Goal: Navigation & Orientation: Find specific page/section

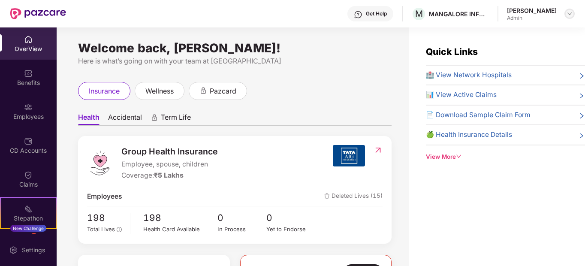
click at [570, 15] on img at bounding box center [569, 13] width 7 height 7
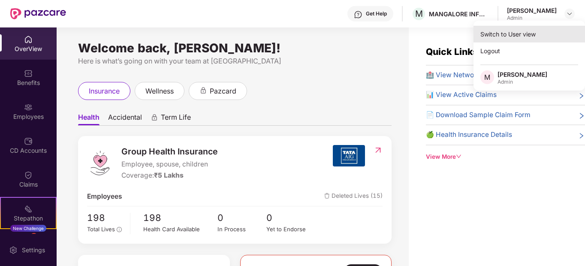
click at [528, 36] on div "Switch to User view" at bounding box center [528, 34] width 111 height 17
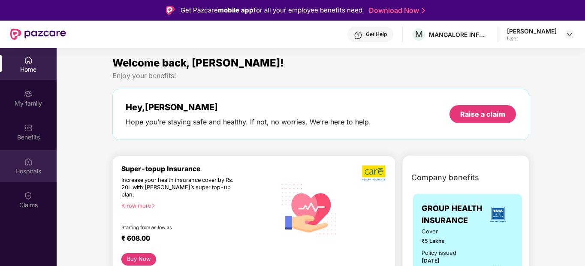
click at [29, 165] on img at bounding box center [28, 161] width 9 height 9
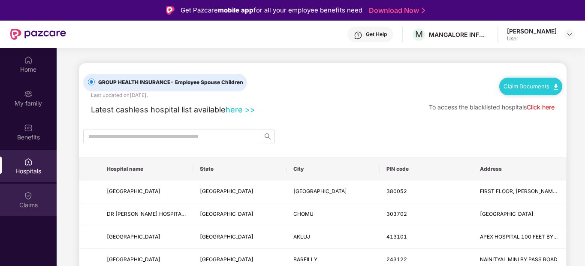
click at [32, 202] on div "Claims" at bounding box center [28, 205] width 57 height 9
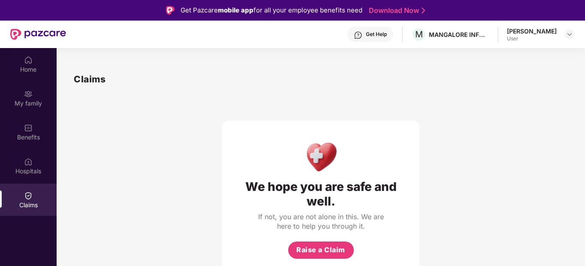
scroll to position [48, 0]
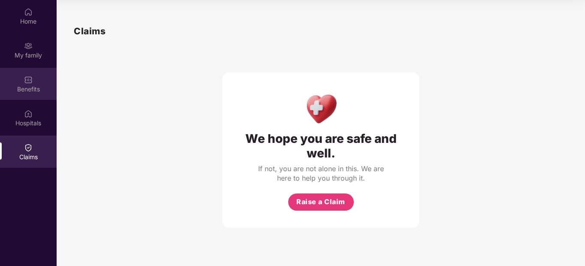
click at [19, 89] on div "Benefits" at bounding box center [28, 89] width 57 height 9
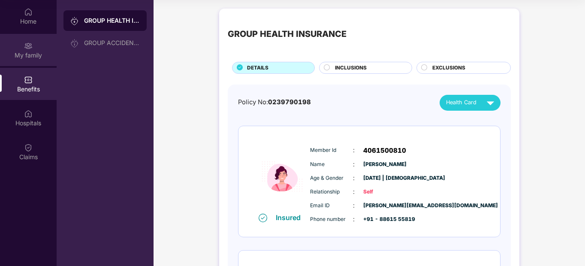
click at [36, 55] on div "My family" at bounding box center [28, 55] width 57 height 9
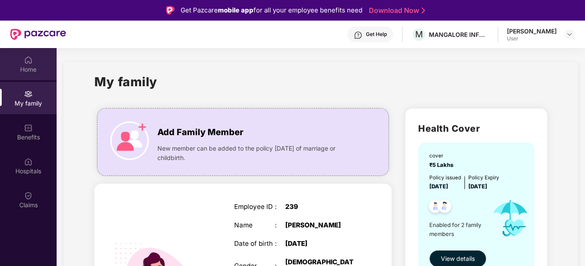
click at [34, 73] on div "Home" at bounding box center [28, 64] width 57 height 32
